Goal: Information Seeking & Learning: Learn about a topic

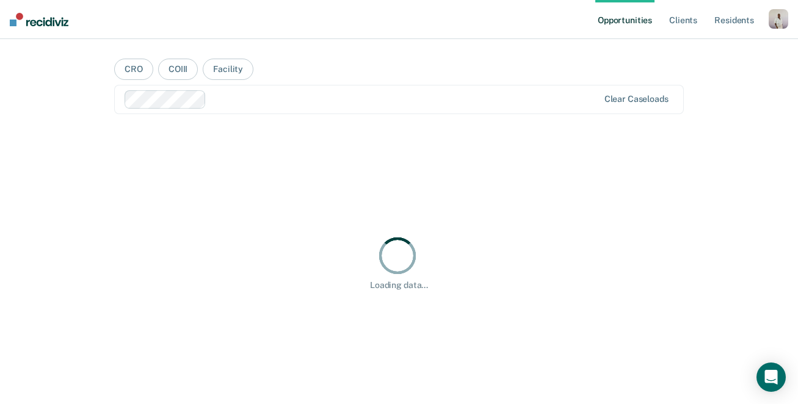
click at [769, 15] on div "button" at bounding box center [778, 19] width 20 height 20
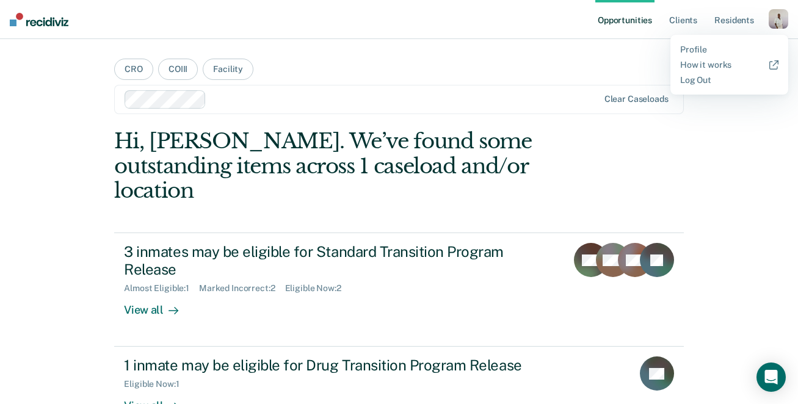
click at [726, 42] on div "Profile How it works Log Out" at bounding box center [729, 65] width 118 height 60
click at [701, 46] on link "Profile" at bounding box center [729, 50] width 98 height 10
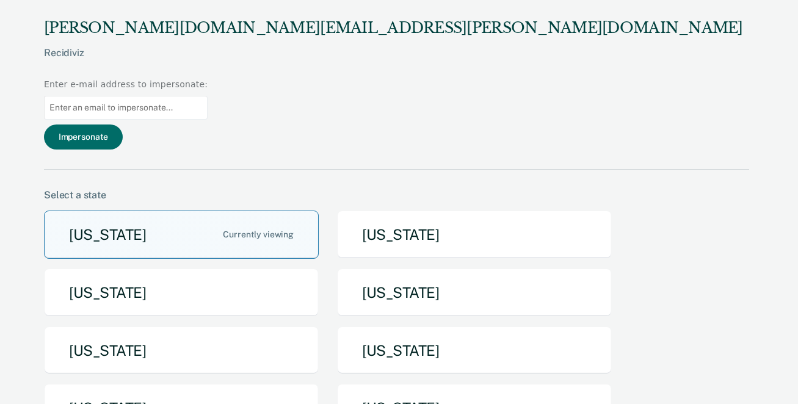
click at [201, 211] on button "Arizona" at bounding box center [181, 235] width 275 height 48
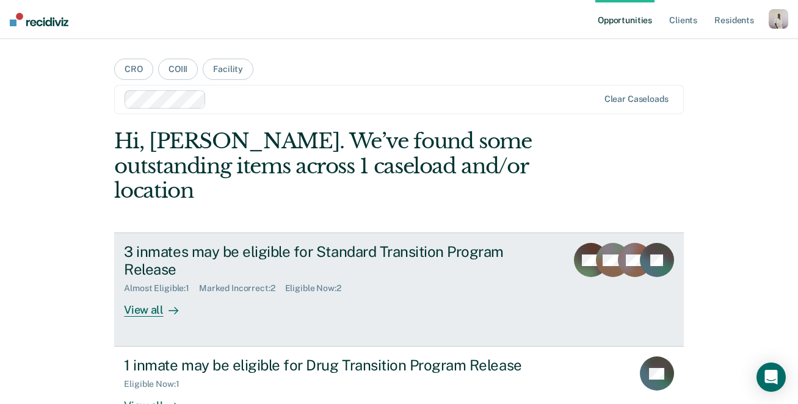
click at [258, 243] on div "3 inmates may be eligible for Standard Transition Program Release" at bounding box center [338, 260] width 428 height 35
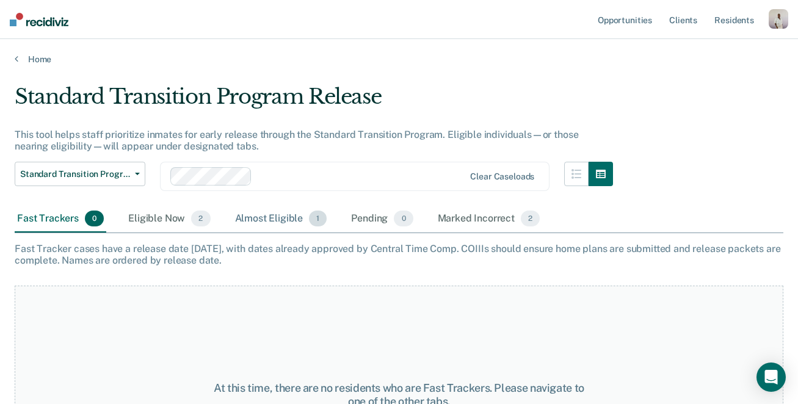
scroll to position [34, 0]
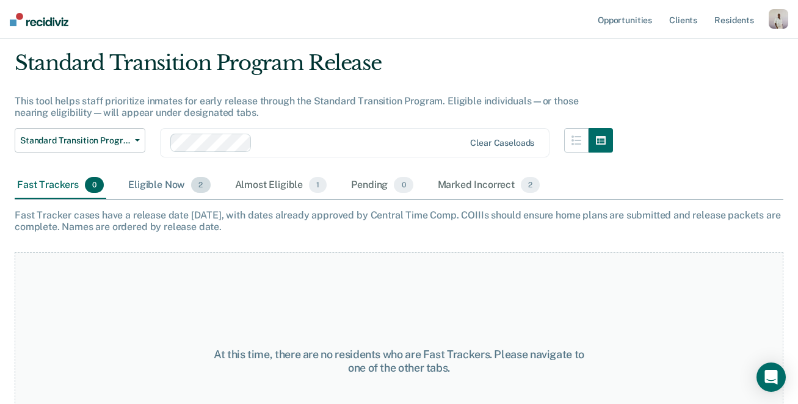
click at [164, 195] on div "Eligible Now 2" at bounding box center [169, 185] width 87 height 27
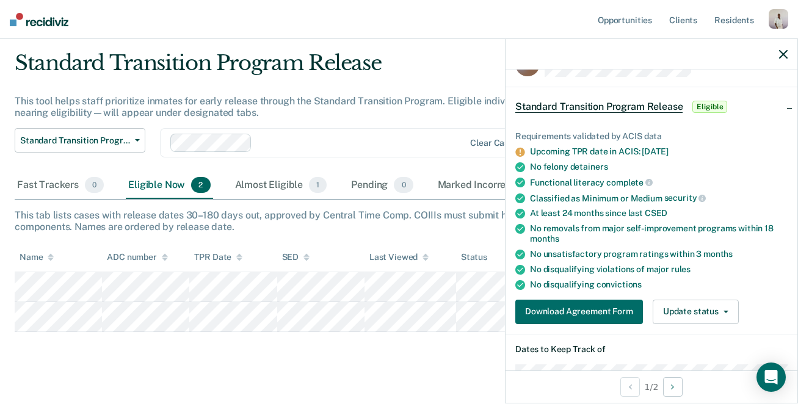
scroll to position [0, 0]
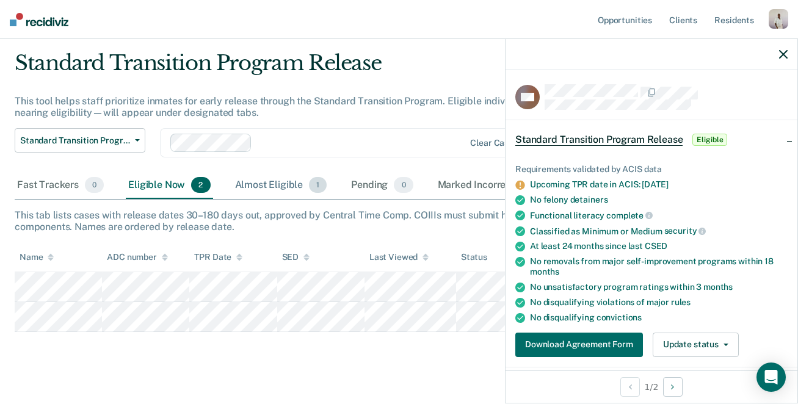
click at [313, 186] on span "1" at bounding box center [318, 185] width 18 height 16
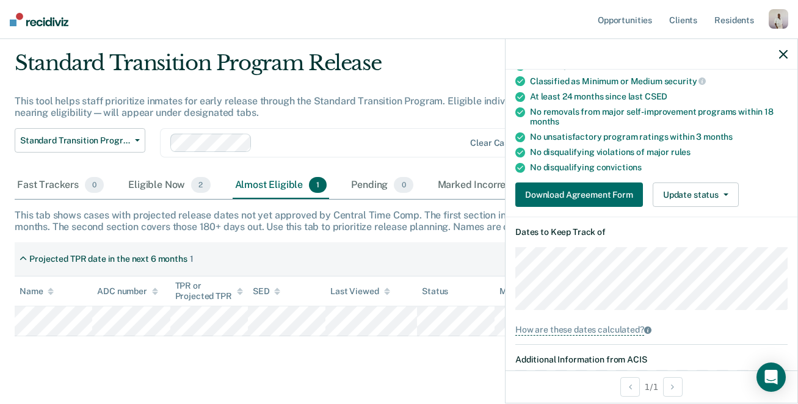
scroll to position [161, 0]
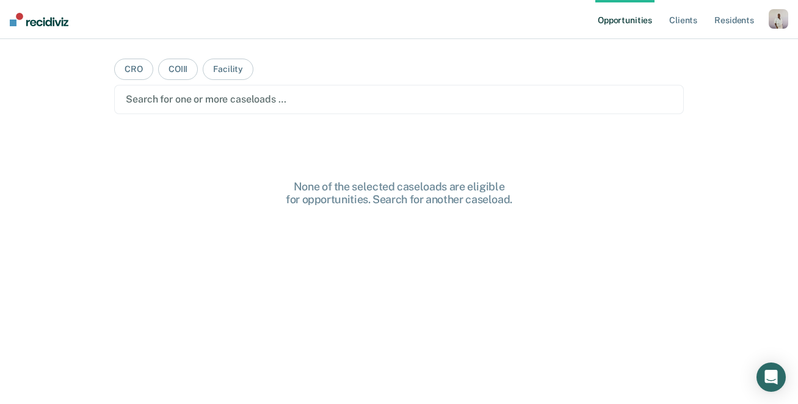
click at [347, 103] on div at bounding box center [399, 99] width 546 height 14
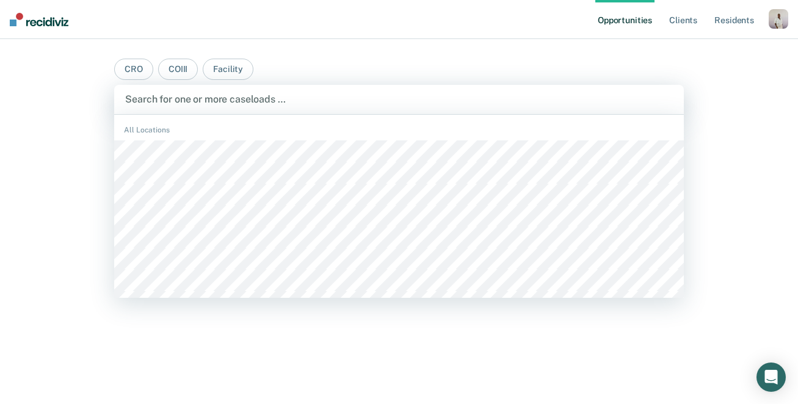
click at [281, 64] on main "CRO COIII Facility CACF, 1 of 491. 491 results available. Use Up and Down to ch…" at bounding box center [398, 207] width 598 height 336
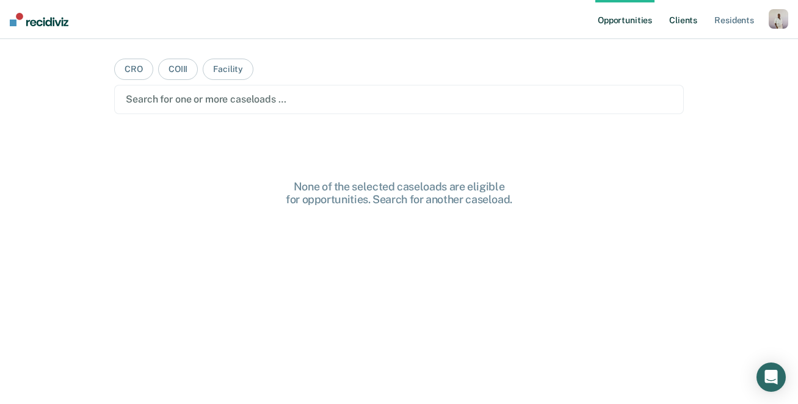
click at [676, 30] on link "Client s" at bounding box center [682, 19] width 33 height 39
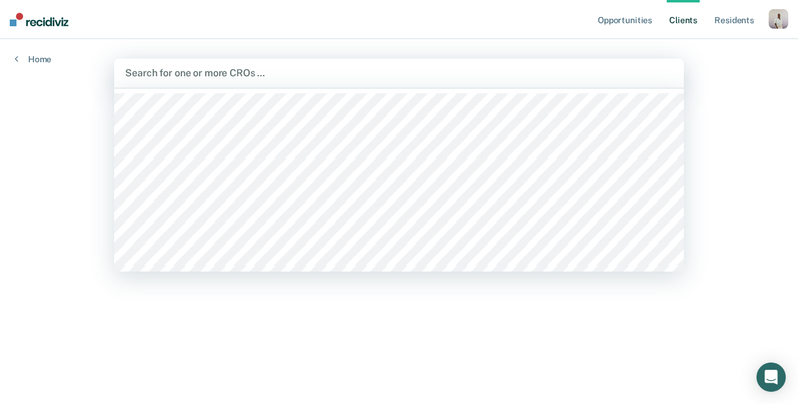
click at [594, 81] on div "Search for one or more CROs …" at bounding box center [398, 73] width 569 height 29
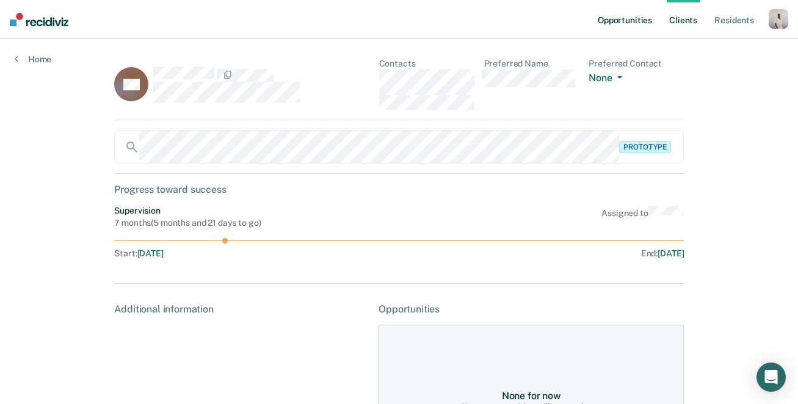
click at [637, 20] on link "Opportunities" at bounding box center [624, 19] width 59 height 39
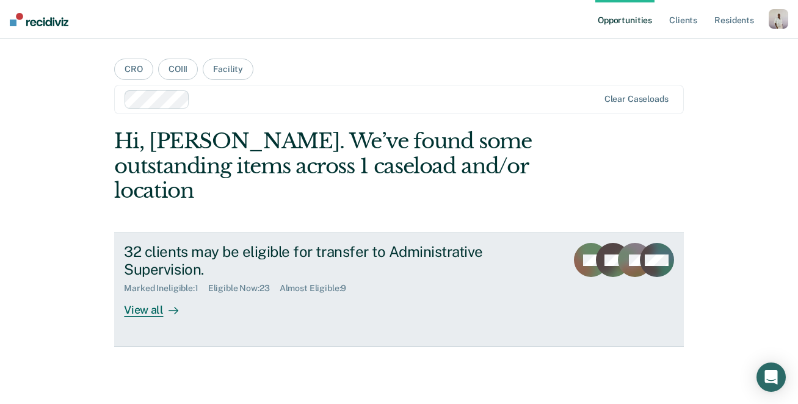
click at [182, 243] on div "32 clients may be eligible for transfer to Administrative Supervision." at bounding box center [338, 260] width 428 height 35
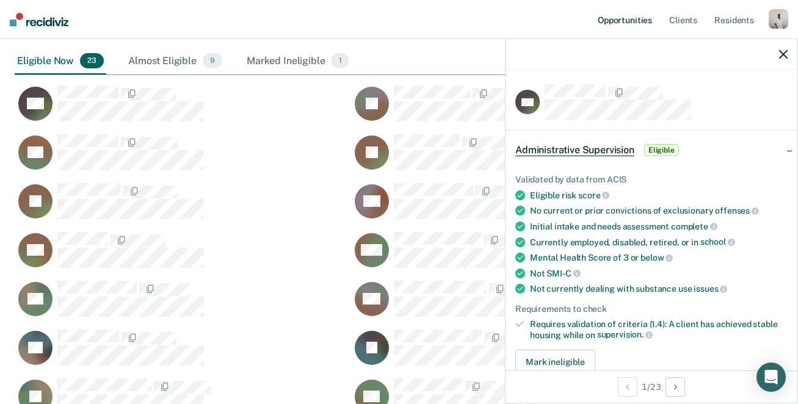
click at [624, 14] on link "Opportunities" at bounding box center [624, 19] width 59 height 39
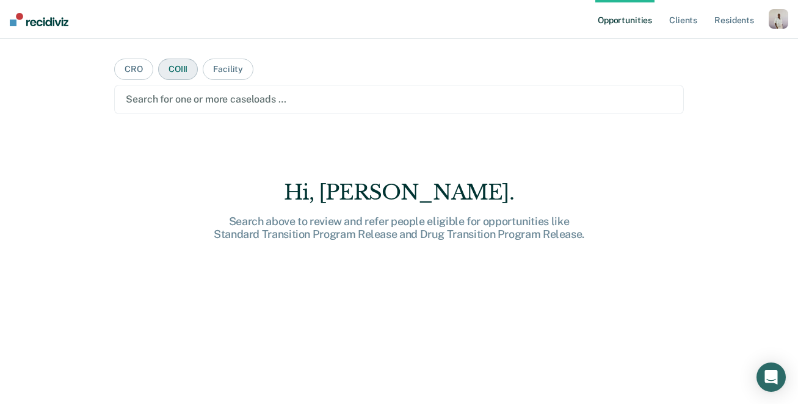
click at [181, 72] on button "COIII" at bounding box center [178, 69] width 40 height 21
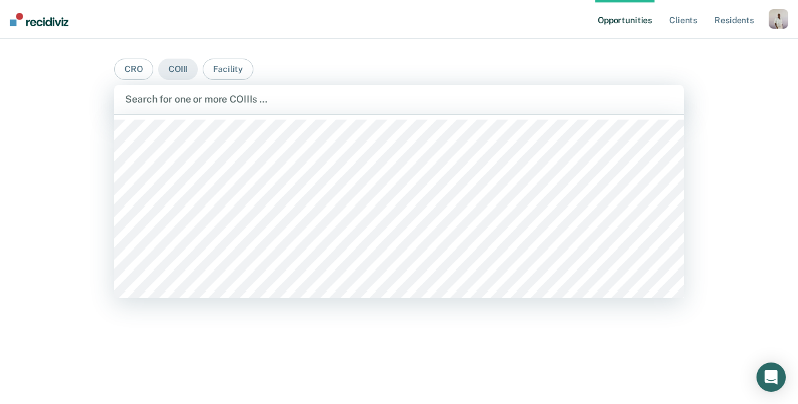
click at [192, 104] on div at bounding box center [398, 99] width 547 height 14
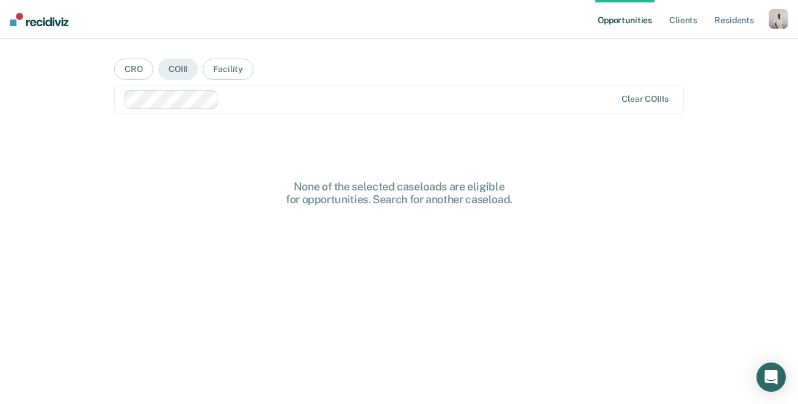
click at [249, 102] on div at bounding box center [419, 99] width 392 height 14
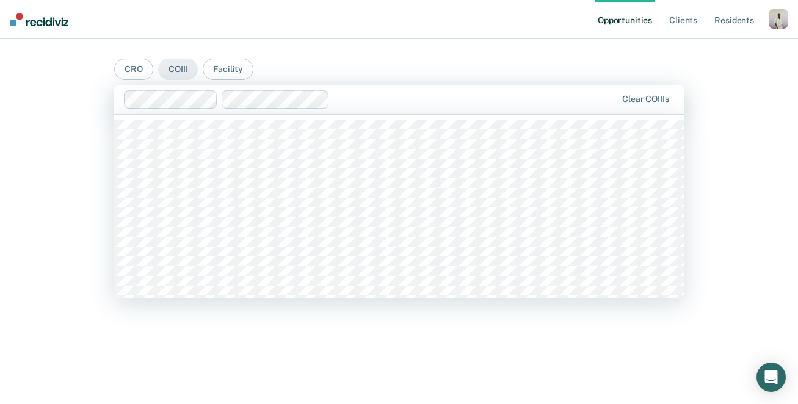
click at [361, 111] on div "Clear COIIIs" at bounding box center [398, 99] width 569 height 29
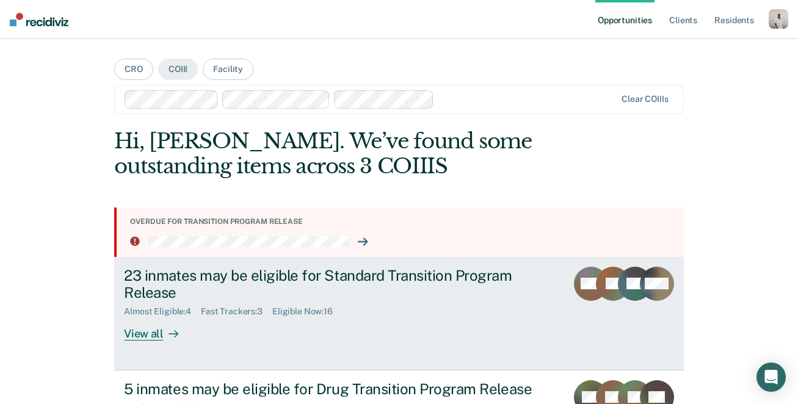
click at [164, 337] on div at bounding box center [171, 334] width 15 height 14
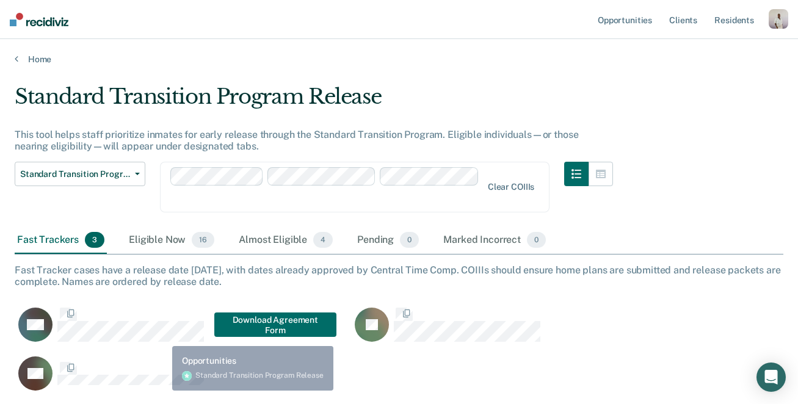
scroll to position [316, 768]
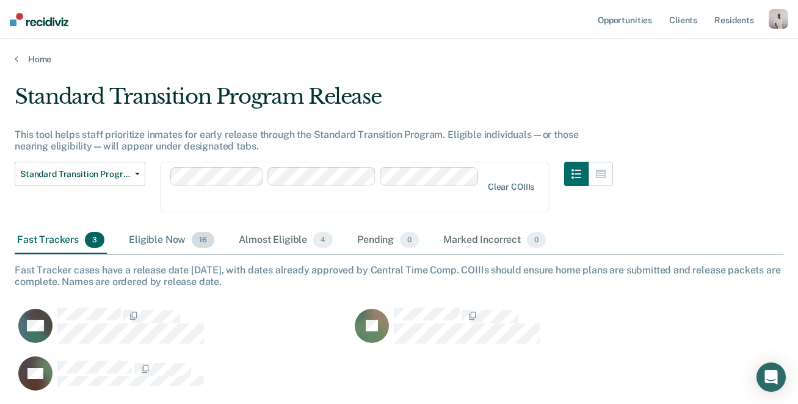
click at [179, 238] on div "Eligible Now 16" at bounding box center [171, 240] width 90 height 27
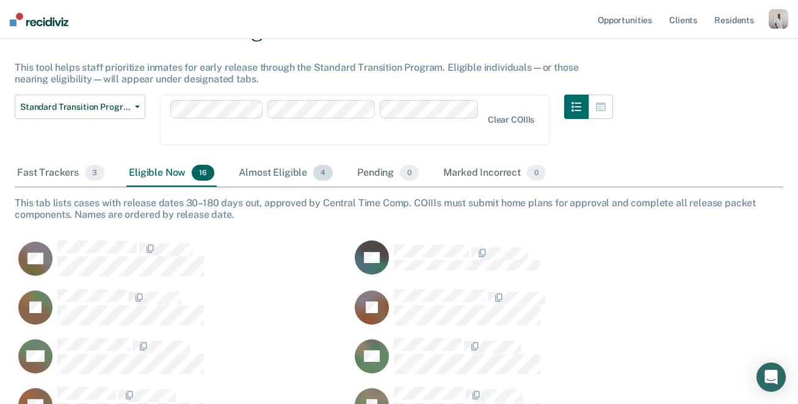
click at [293, 181] on div "Almost Eligible 4" at bounding box center [285, 173] width 99 height 27
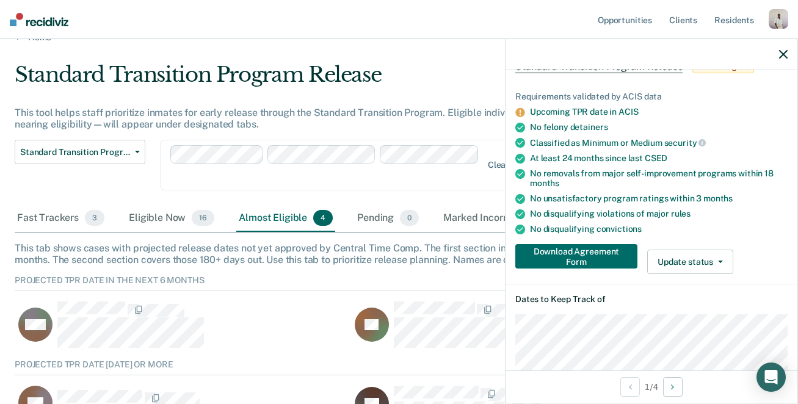
scroll to position [69, 0]
